Goal: Information Seeking & Learning: Learn about a topic

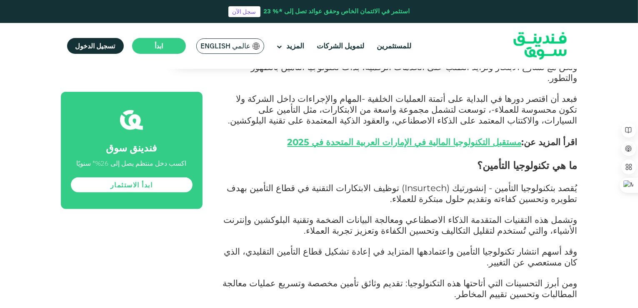
scroll to position [450, 0]
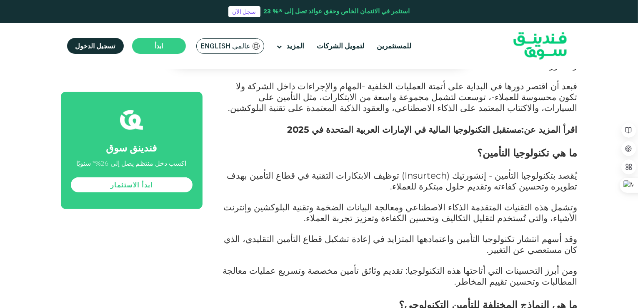
click at [372, 124] on link "مستقبل التكنولوجيا المالية في الإمارات العربية المتحدة في 2025" at bounding box center [405, 129] width 234 height 11
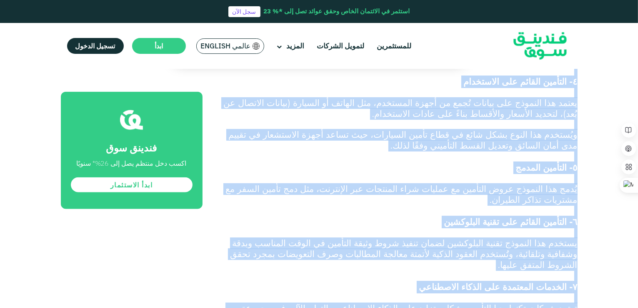
scroll to position [1009, 0]
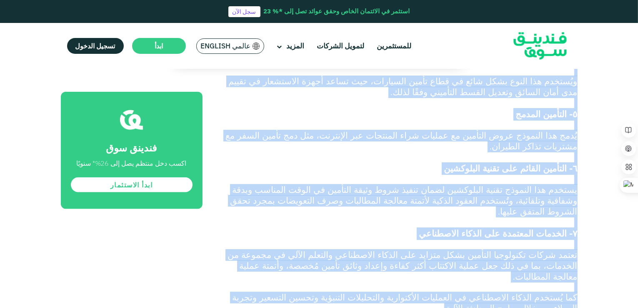
drag, startPoint x: 584, startPoint y: 109, endPoint x: 506, endPoint y: 190, distance: 112.6
click at [506, 190] on div "الصفحة الرئيسية المدونة الشركات الصغيرة والمتوسطة ١" at bounding box center [319, 68] width 638 height 2004
copy div "lo ip dolorsi ametcons adipisc elitseddoe؟ temp inc utlab etdolo magnaaliqu eni…"
click at [620, 69] on div "الصفحة الرئيسية المدونة الشركات الصغيرة والمتوسطة ١" at bounding box center [319, 68] width 638 height 2004
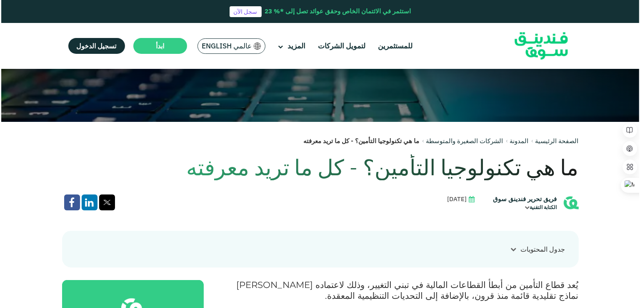
scroll to position [107, 0]
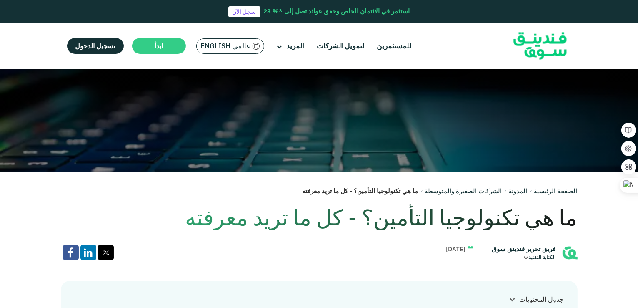
click at [223, 46] on span "عالمي English" at bounding box center [226, 46] width 50 height 10
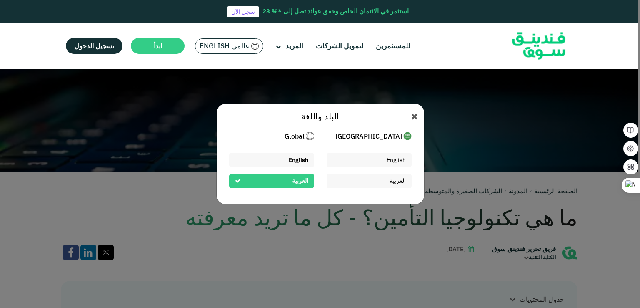
click at [297, 158] on span "English" at bounding box center [299, 160] width 20 height 8
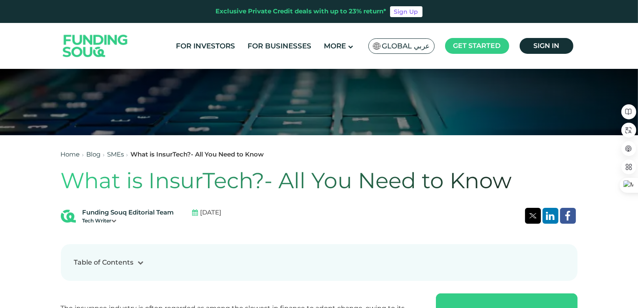
scroll to position [146, 0]
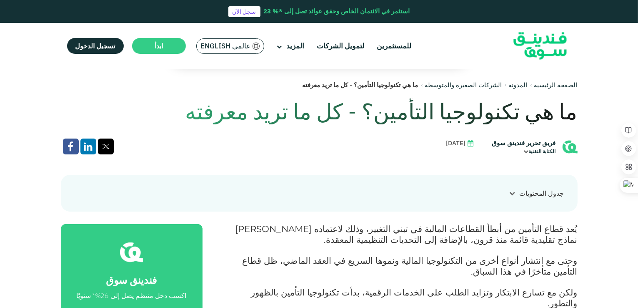
scroll to position [229, 0]
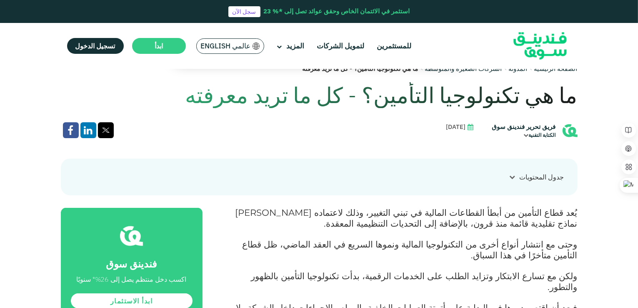
click at [526, 135] on icon at bounding box center [526, 135] width 5 height 5
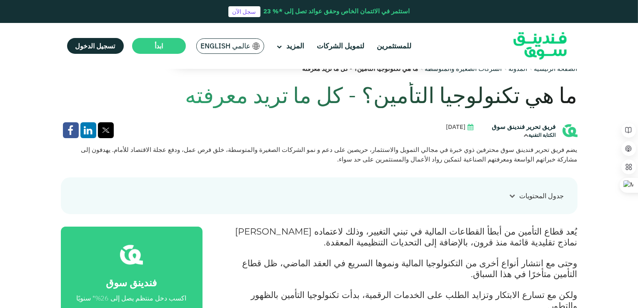
click at [526, 135] on icon at bounding box center [526, 135] width 5 height 5
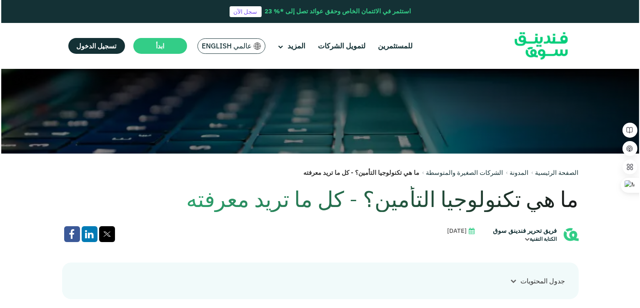
scroll to position [138, 0]
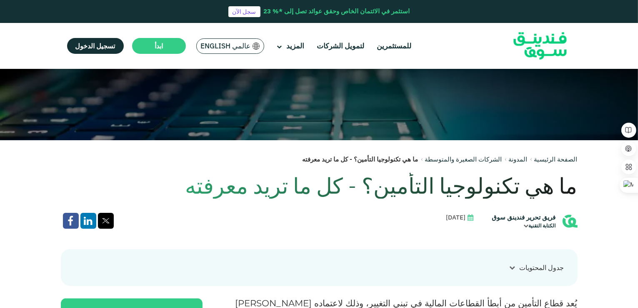
click at [222, 46] on span "عالمي English" at bounding box center [226, 46] width 50 height 10
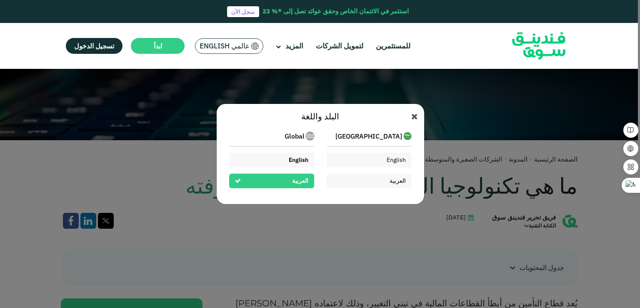
click at [302, 158] on span "English" at bounding box center [299, 160] width 20 height 8
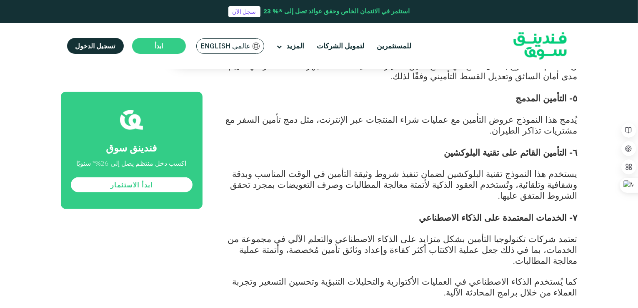
scroll to position [1027, 0]
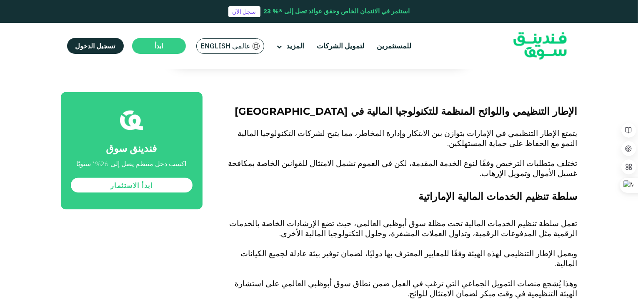
scroll to position [1184, 0]
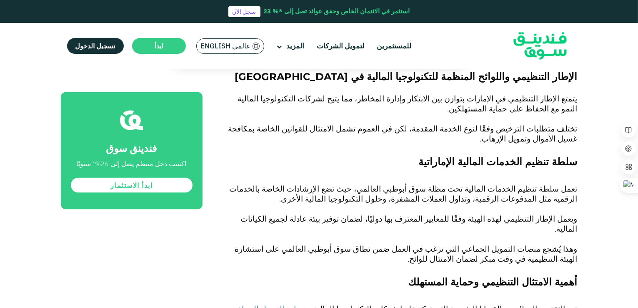
click at [590, 92] on div "الصفحة الرئيسية المدونة الشركات الصغيرة والمتوسطة ١" at bounding box center [319, 265] width 638 height 2748
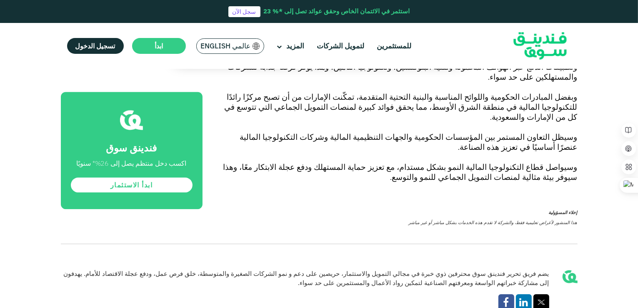
scroll to position [2168, 0]
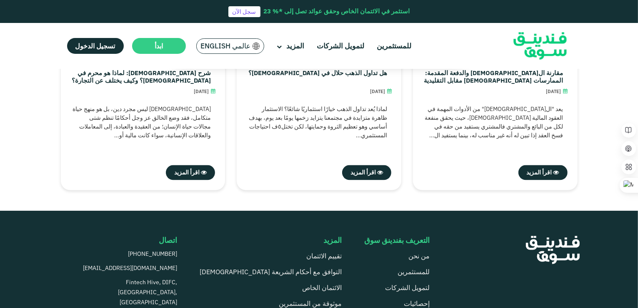
scroll to position [1682, 0]
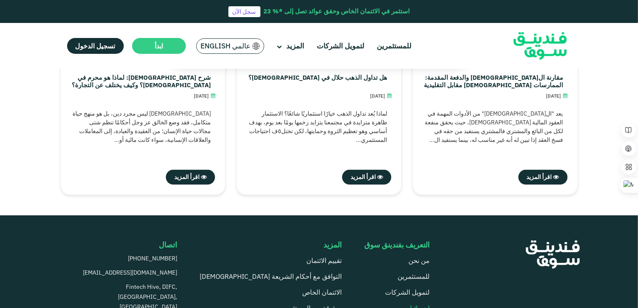
click at [421, 303] on link "إحصائيات" at bounding box center [417, 307] width 26 height 8
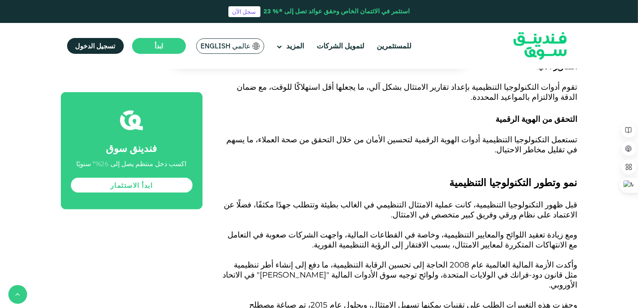
scroll to position [1172, 0]
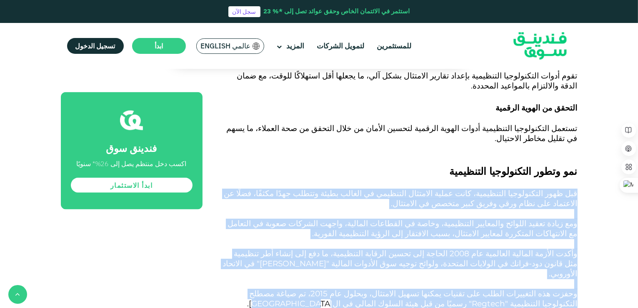
drag, startPoint x: 436, startPoint y: 223, endPoint x: 580, endPoint y: 122, distance: 175.3
copy div "قبل ظهور التكنولوجيا التنظيمية، كانت عملية الامتثال التنظيمي في الغالب بطيئة وت…"
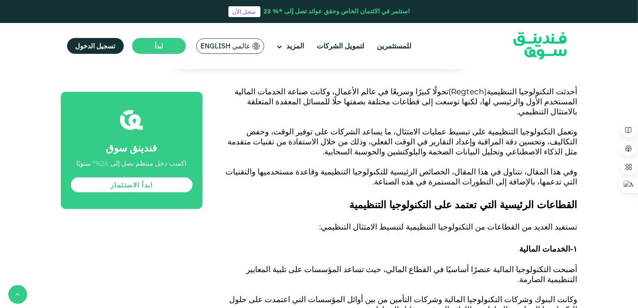
scroll to position [380, 0]
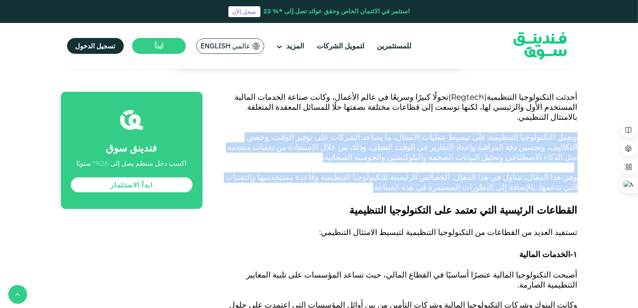
drag, startPoint x: 580, startPoint y: 123, endPoint x: 510, endPoint y: 178, distance: 88.2
copy div "وتعمل التكنولوجيا التنظيمية على تبسيط عمليات الامتثال، ما يساعد الشركات على توف…"
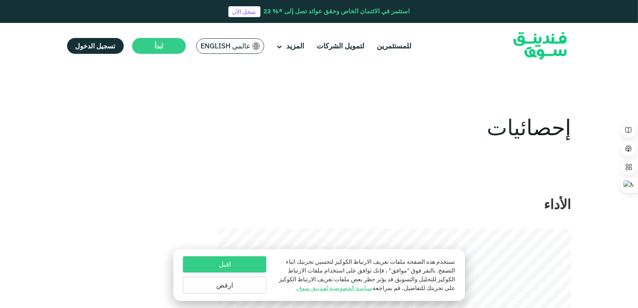
click at [634, 96] on html "استثمر في الائتمان الخاص وحقق عوائد تصل إلى *% 23 سجل الآن للمستثمرين لتمويل ال…" at bounding box center [319, 154] width 638 height 308
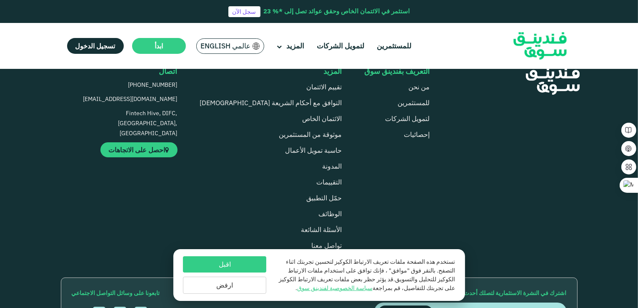
scroll to position [630, 0]
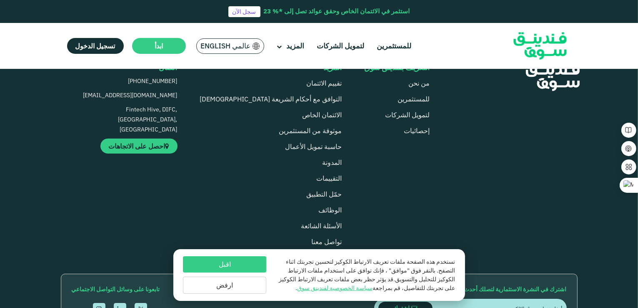
click at [241, 282] on button "ارفض" at bounding box center [224, 284] width 83 height 17
